Goal: Check status: Check status

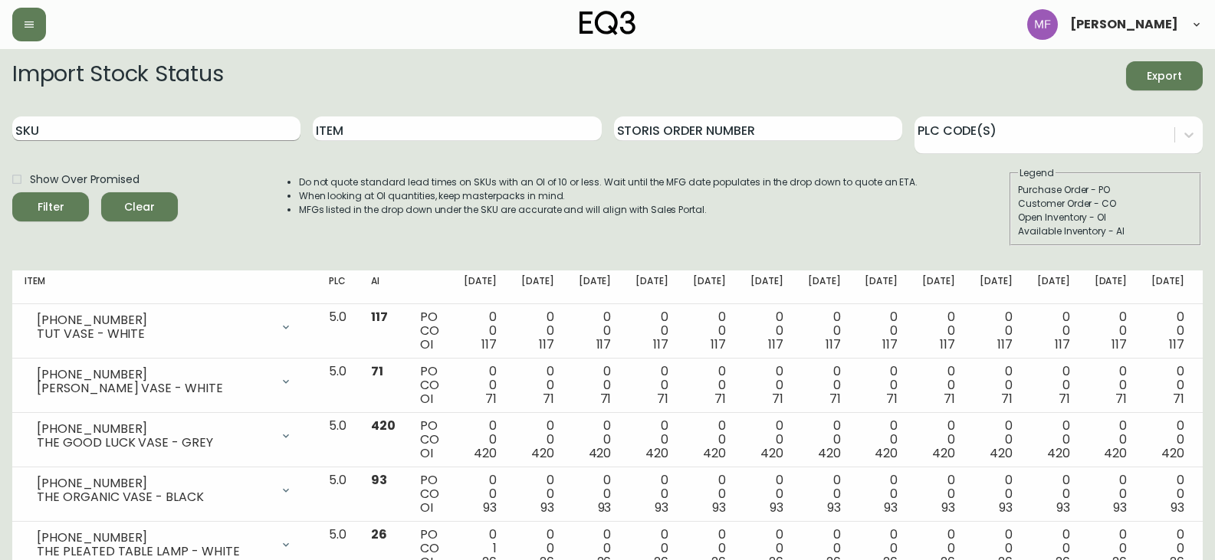
click at [189, 124] on input "SKU" at bounding box center [156, 128] width 288 height 25
paste input "[PHONE_NUMBER]"
click at [12, 192] on button "Filter" at bounding box center [50, 206] width 77 height 29
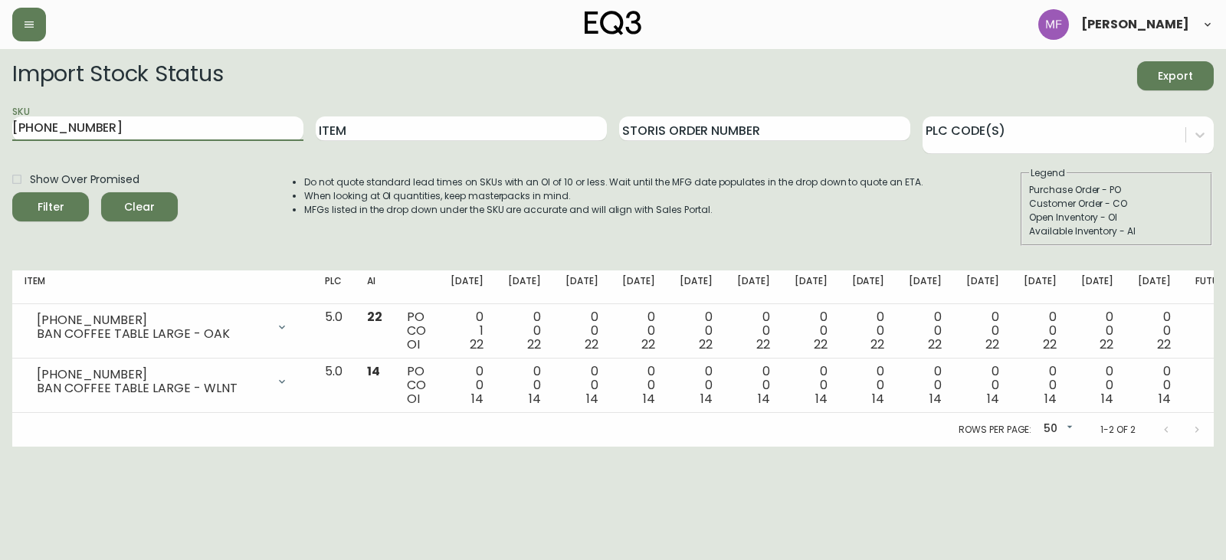
drag, startPoint x: 110, startPoint y: 123, endPoint x: 0, endPoint y: 114, distance: 109.9
click at [0, 114] on main "Import Stock Status Export SKU [PHONE_NUMBER] Item Storis Order Number PLC Code…" at bounding box center [613, 248] width 1226 height 398
paste input "[PHONE_NUMBER]"
type input "[PHONE_NUMBER]"
click at [12, 192] on button "Filter" at bounding box center [50, 206] width 77 height 29
